Goal: Task Accomplishment & Management: Use online tool/utility

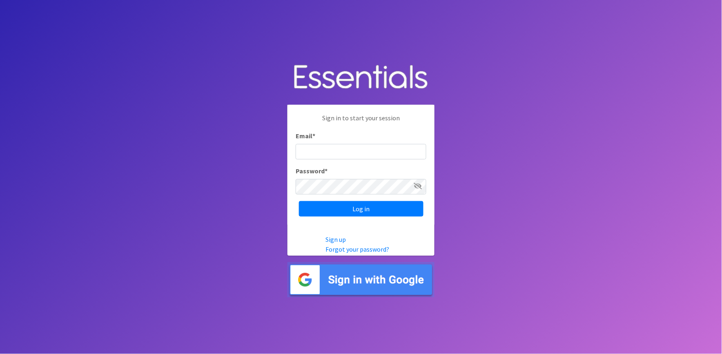
type input "shannon@HeartofOhiodiaperbank.org"
click at [364, 200] on div "Sign in to start your session Email * shannon@HeartofOhiodiaperbank.org Passwor…" at bounding box center [360, 165] width 147 height 120
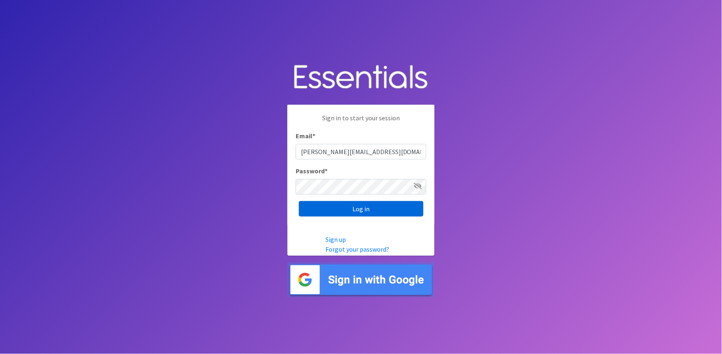
click at [363, 209] on input "Log in" at bounding box center [361, 209] width 125 height 16
type input "shannon@HeartofOhiodiaperbank.org"
click at [342, 208] on input "Log in" at bounding box center [361, 209] width 125 height 16
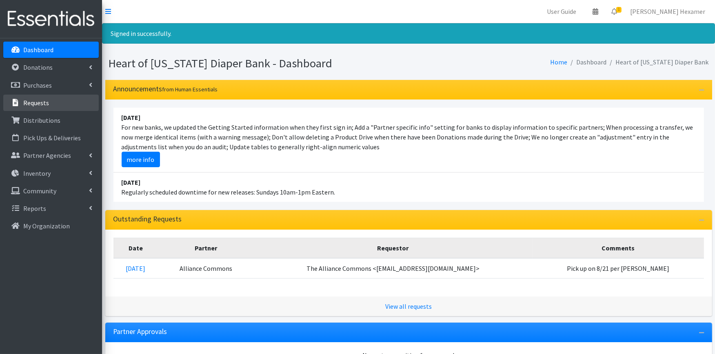
click at [35, 100] on p "Requests" at bounding box center [36, 103] width 26 height 8
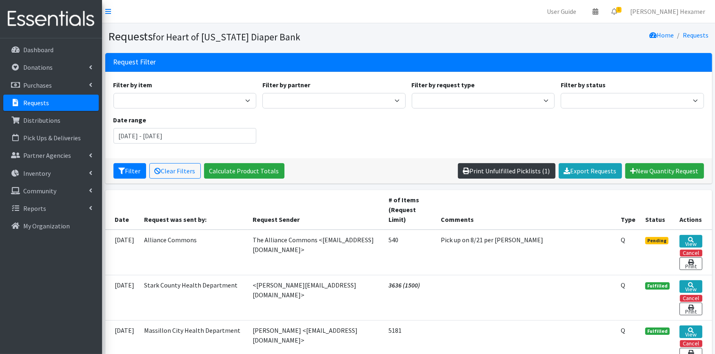
click at [519, 173] on link "Print Unfulfilled Picklists (1)" at bounding box center [507, 171] width 98 height 16
